Goal: Task Accomplishment & Management: Manage account settings

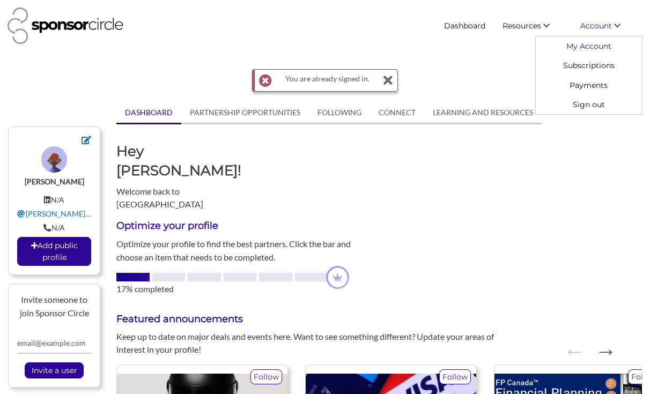
click at [475, 43] on link "My Account" at bounding box center [589, 45] width 106 height 19
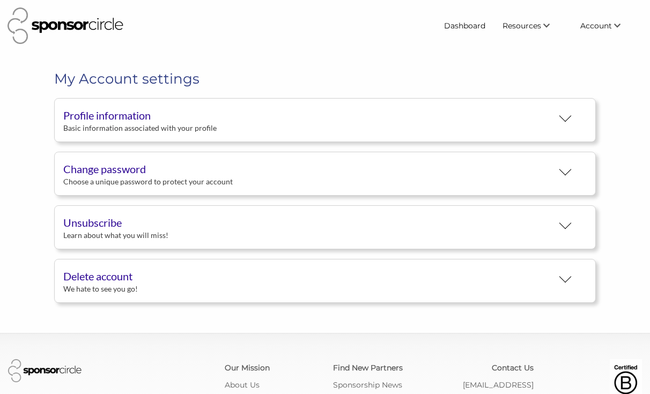
scroll to position [20, 0]
click at [508, 226] on div "Unsubscribe" at bounding box center [307, 223] width 489 height 16
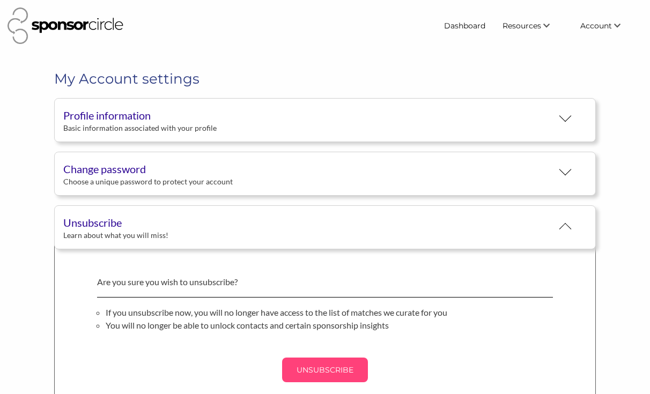
click at [331, 368] on p "UNSUBSCRIBE" at bounding box center [325, 370] width 77 height 16
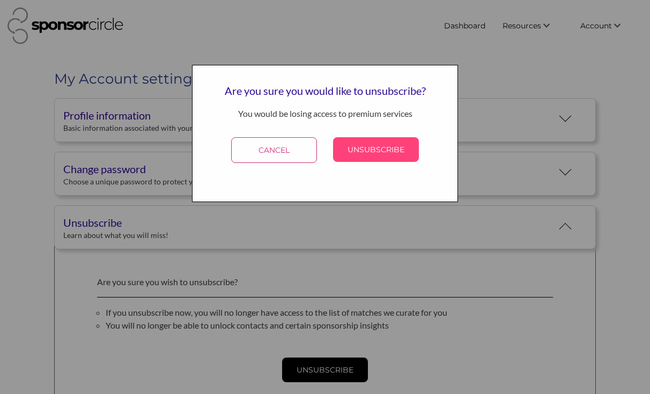
click at [383, 157] on p "UNSUBSCRIBE" at bounding box center [376, 150] width 77 height 16
